Goal: Task Accomplishment & Management: Manage account settings

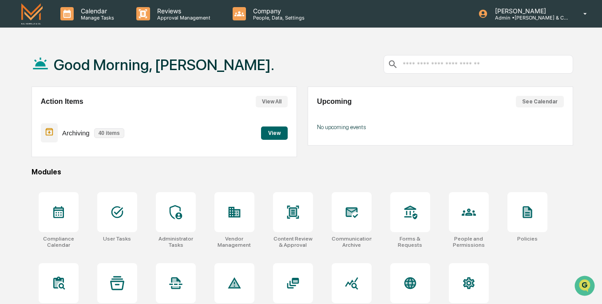
click at [264, 133] on button "View" at bounding box center [274, 132] width 27 height 13
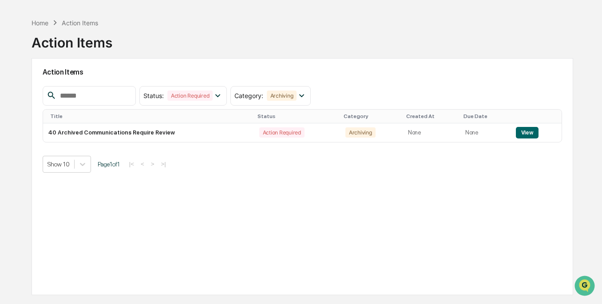
scroll to position [42, 0]
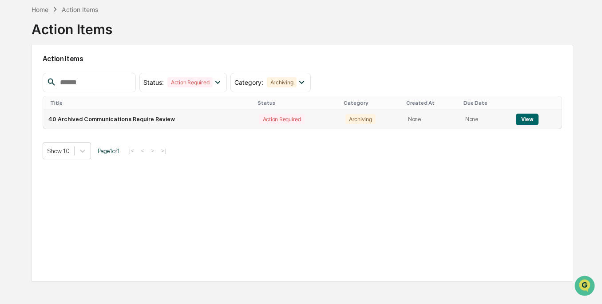
click at [526, 120] on button "View" at bounding box center [526, 120] width 23 height 12
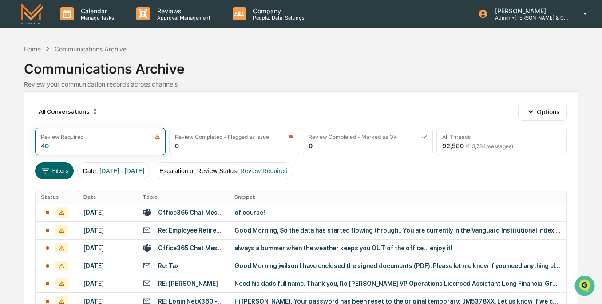
click at [33, 50] on div "Home" at bounding box center [32, 49] width 17 height 8
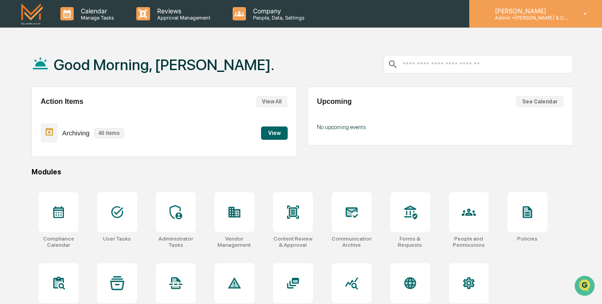
click at [547, 12] on p "[PERSON_NAME]" at bounding box center [529, 11] width 83 height 8
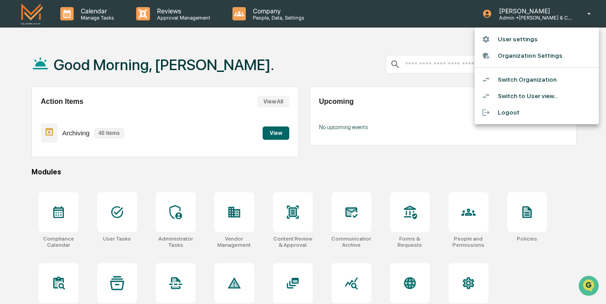
click at [526, 94] on li "Switch to User view..." at bounding box center [537, 96] width 124 height 16
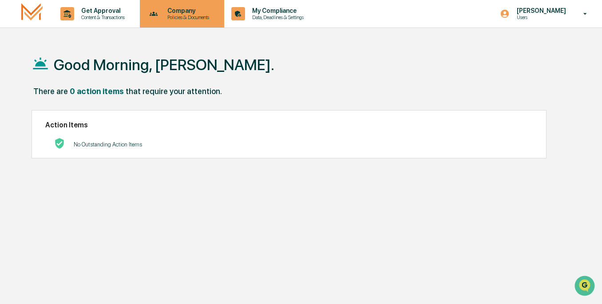
click at [191, 10] on p "Company" at bounding box center [186, 10] width 53 height 7
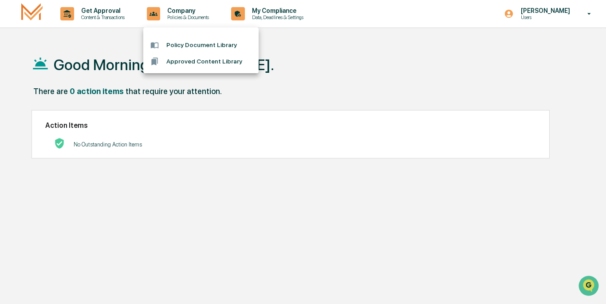
click at [199, 63] on li "Approved Content Library" at bounding box center [200, 61] width 115 height 16
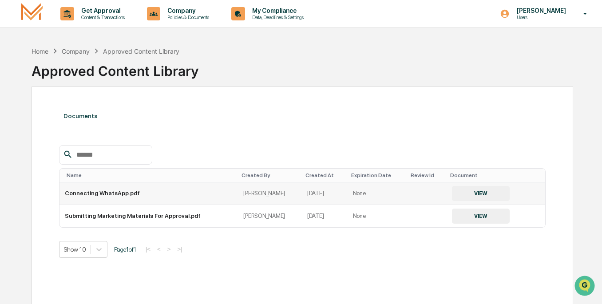
click at [113, 197] on td "Connecting WhatsApp.pdf" at bounding box center [148, 193] width 179 height 23
click at [476, 193] on button "VIEW" at bounding box center [481, 193] width 58 height 15
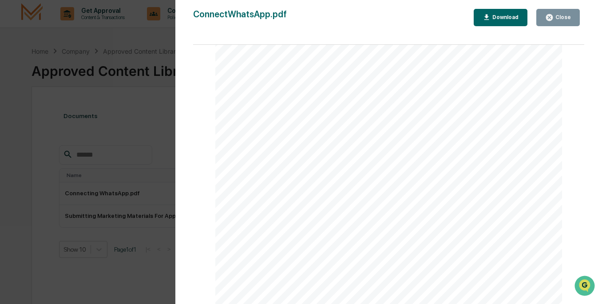
scroll to position [1069, 0]
click at [145, 47] on div "Version History [DATE] 05:10 PM [PERSON_NAME] ConnectWhatsApp.pdf Close Downloa…" at bounding box center [301, 152] width 602 height 304
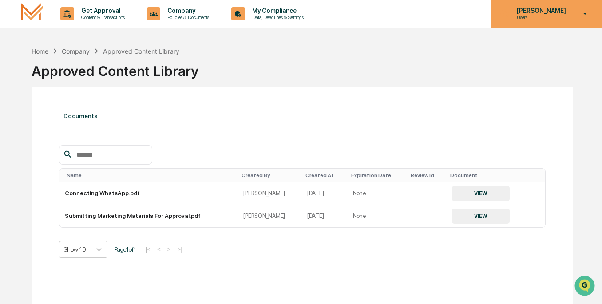
click at [555, 11] on p "[PERSON_NAME]" at bounding box center [539, 10] width 61 height 7
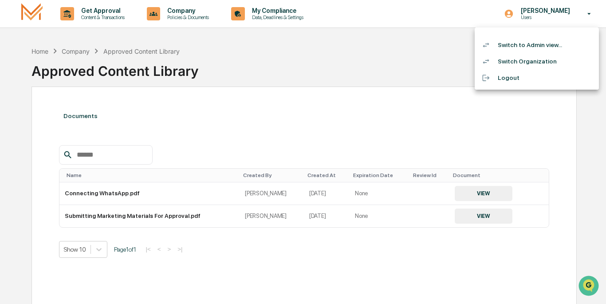
click at [514, 45] on li "Switch to Admin view..." at bounding box center [537, 45] width 124 height 16
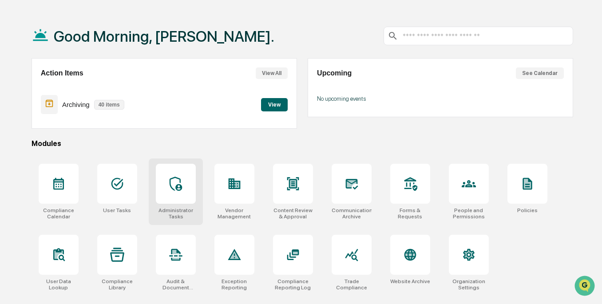
scroll to position [42, 0]
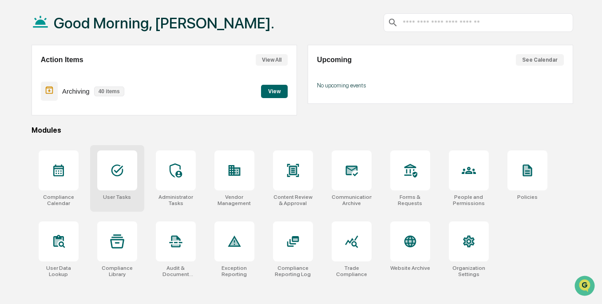
click at [123, 175] on icon at bounding box center [117, 170] width 14 height 14
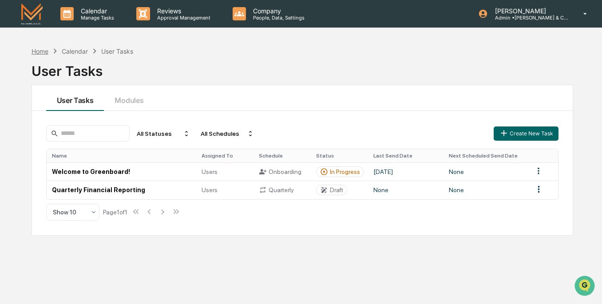
click at [42, 50] on div "Home" at bounding box center [39, 51] width 17 height 8
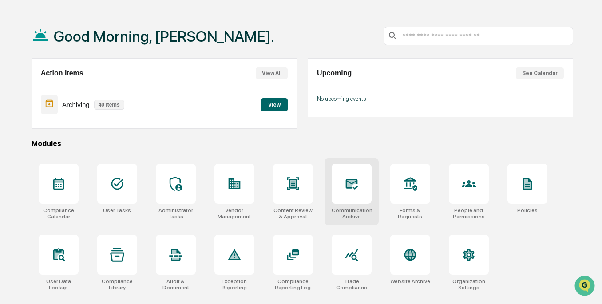
scroll to position [42, 0]
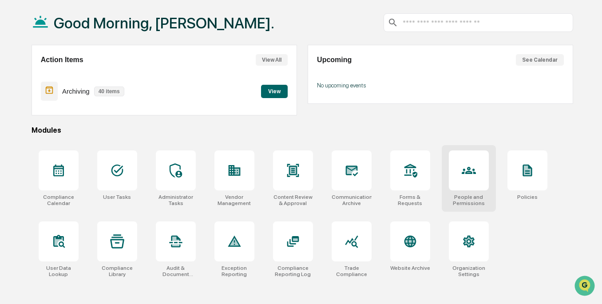
click at [461, 170] on icon at bounding box center [468, 170] width 14 height 14
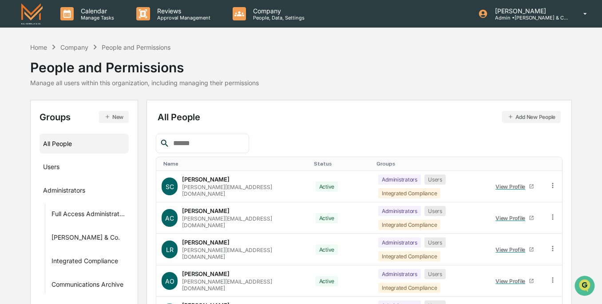
click at [206, 146] on input "text" at bounding box center [206, 144] width 75 height 12
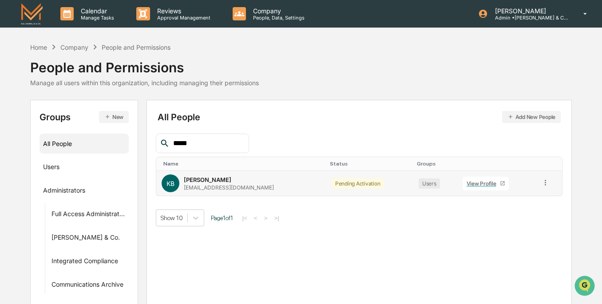
click at [544, 178] on icon at bounding box center [545, 182] width 8 height 8
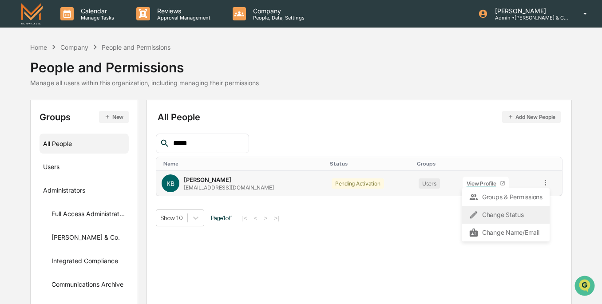
click at [508, 215] on div "Change Status" at bounding box center [505, 214] width 74 height 11
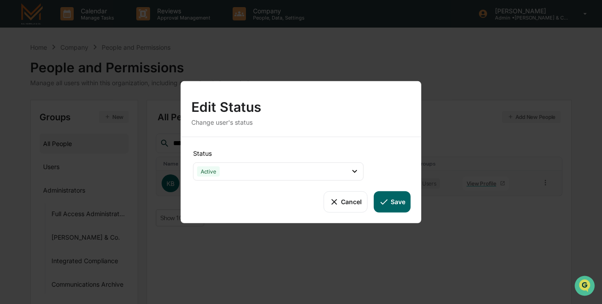
drag, startPoint x: 394, startPoint y: 204, endPoint x: 393, endPoint y: 197, distance: 6.2
click at [393, 197] on button "Save" at bounding box center [392, 201] width 37 height 21
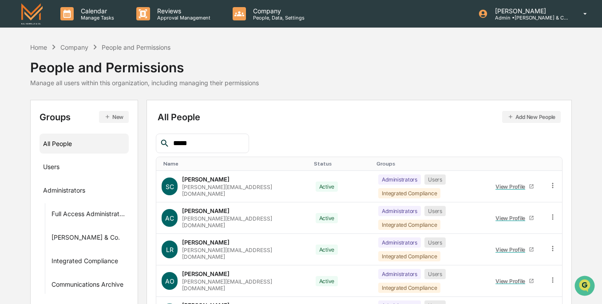
click at [220, 145] on input "*****" at bounding box center [206, 144] width 75 height 12
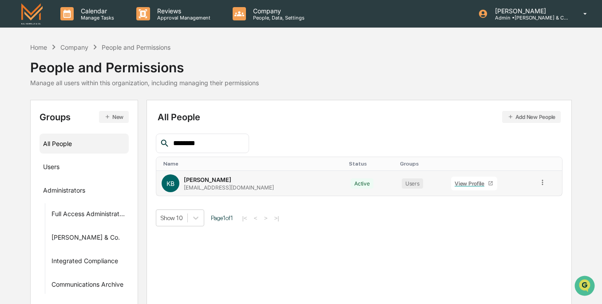
type input "********"
click at [461, 182] on div "View Profile" at bounding box center [470, 183] width 33 height 7
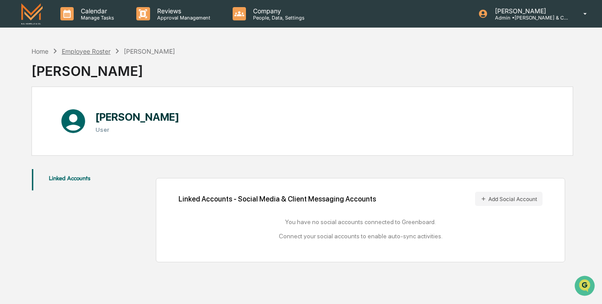
click at [93, 49] on div "Employee Roster" at bounding box center [86, 51] width 49 height 8
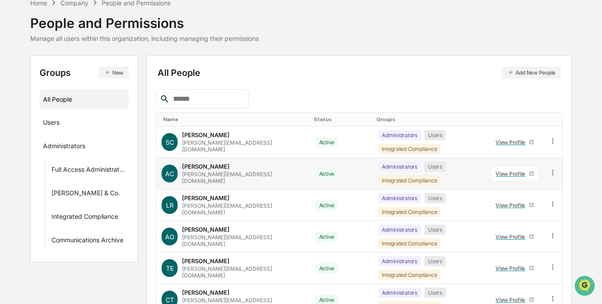
scroll to position [89, 0]
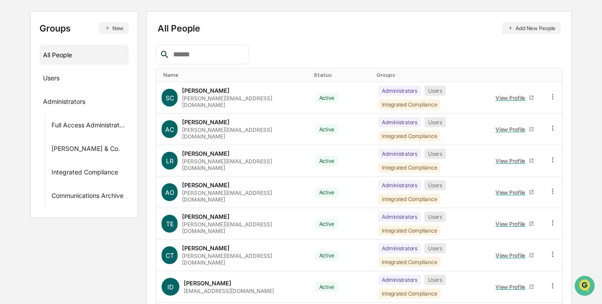
click at [199, 59] on input "text" at bounding box center [206, 55] width 75 height 12
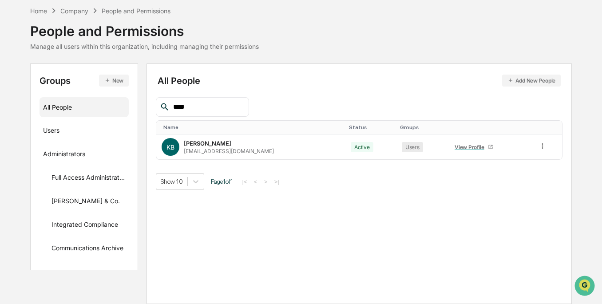
scroll to position [35, 0]
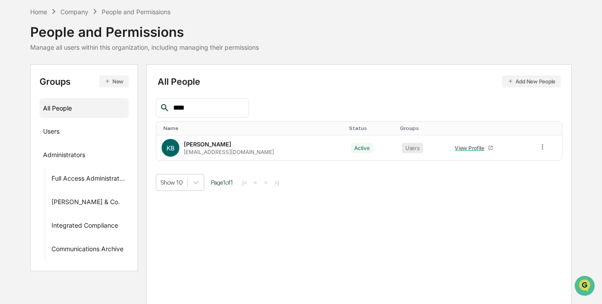
type input "****"
click at [70, 10] on div "Company" at bounding box center [74, 12] width 28 height 8
click at [64, 12] on div "Company" at bounding box center [74, 12] width 28 height 8
click at [39, 15] on div "Home Company People and Permissions" at bounding box center [100, 12] width 141 height 10
click at [39, 12] on div "Home" at bounding box center [38, 12] width 17 height 8
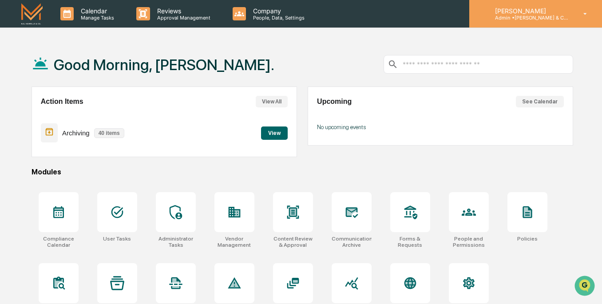
click at [500, 12] on p "[PERSON_NAME]" at bounding box center [529, 11] width 83 height 8
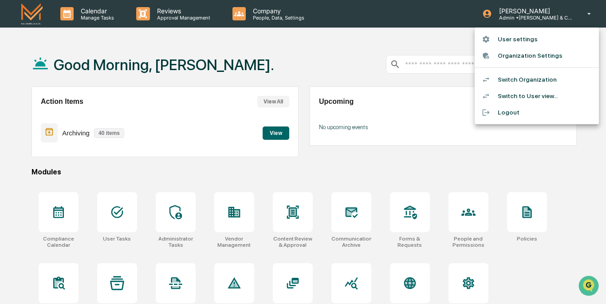
click at [515, 83] on li "Switch Organization" at bounding box center [537, 79] width 124 height 16
